Goal: Entertainment & Leisure: Consume media (video, audio)

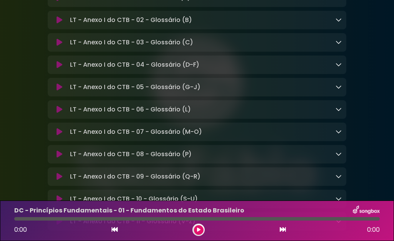
scroll to position [5466, 0]
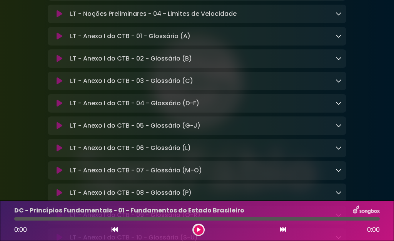
click at [59, 40] on icon at bounding box center [60, 36] width 6 height 8
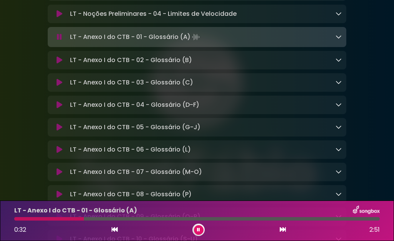
scroll to position [5504, 0]
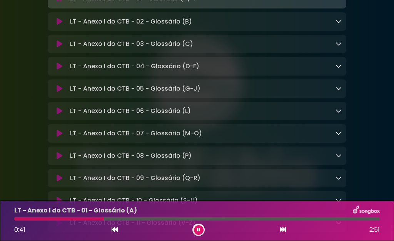
click at [56, 25] on button at bounding box center [59, 22] width 15 height 8
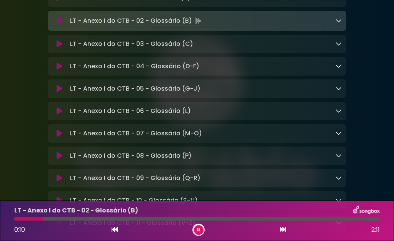
click at [340, 23] on icon at bounding box center [339, 20] width 6 height 6
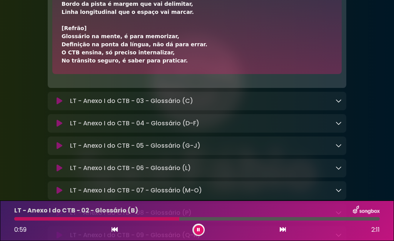
scroll to position [5620, 0]
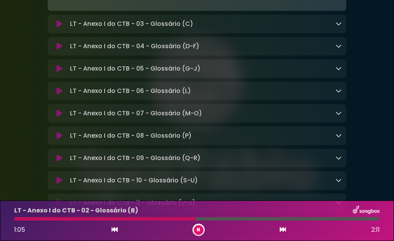
click at [59, 28] on icon at bounding box center [60, 24] width 6 height 8
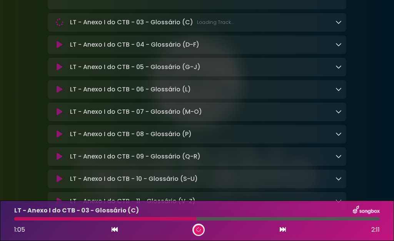
scroll to position [5619, 0]
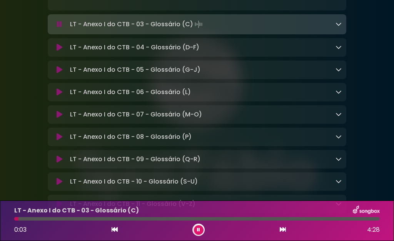
click at [338, 27] on icon at bounding box center [339, 24] width 6 height 6
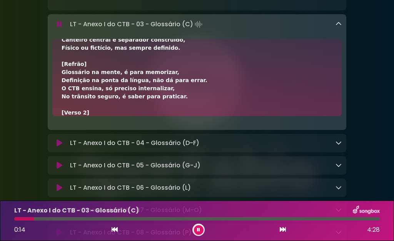
scroll to position [154, 0]
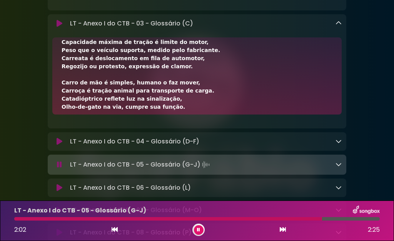
click at [90, 85] on div "LT - Anexo I do CTB - 03 - Glossário (C) Loading Track..." at bounding box center [197, 71] width 299 height 114
click at [60, 27] on icon at bounding box center [60, 24] width 6 height 8
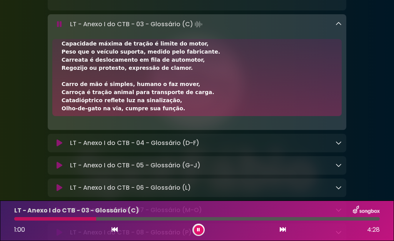
click at [132, 101] on div "[Verso 1] Calçada é parte da via em nível diferente, Não é pra veículo, é pra p…" at bounding box center [197, 76] width 271 height 364
click at [56, 28] on button at bounding box center [59, 24] width 15 height 8
